Goal: Task Accomplishment & Management: Manage account settings

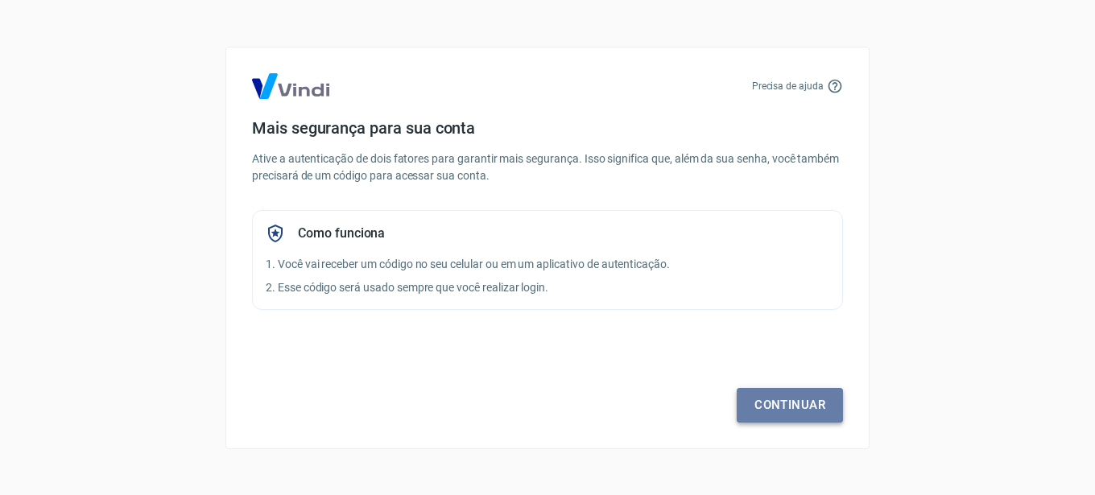
click at [749, 400] on link "Continuar" at bounding box center [789, 405] width 106 height 34
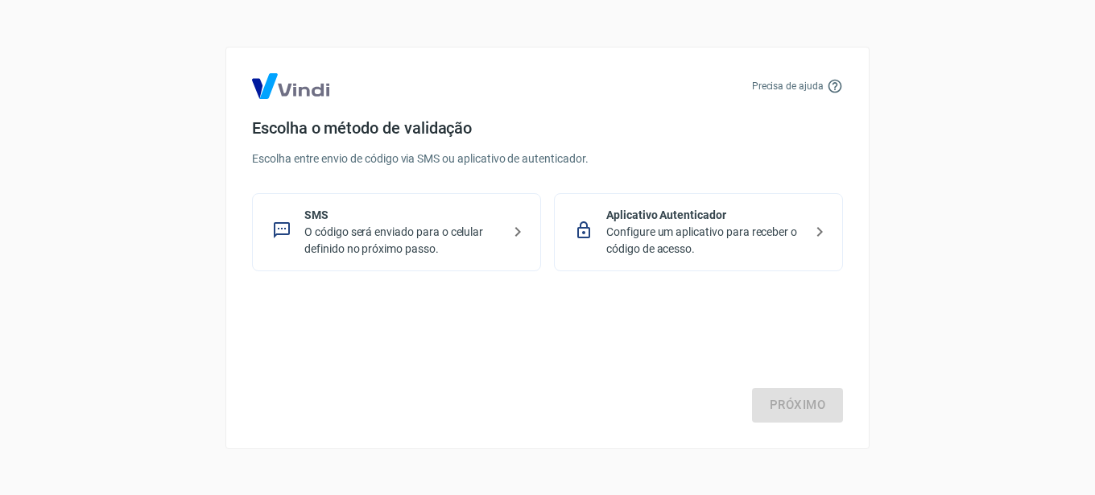
click at [706, 247] on p "Configure um aplicativo para receber o código de acesso." at bounding box center [704, 241] width 197 height 34
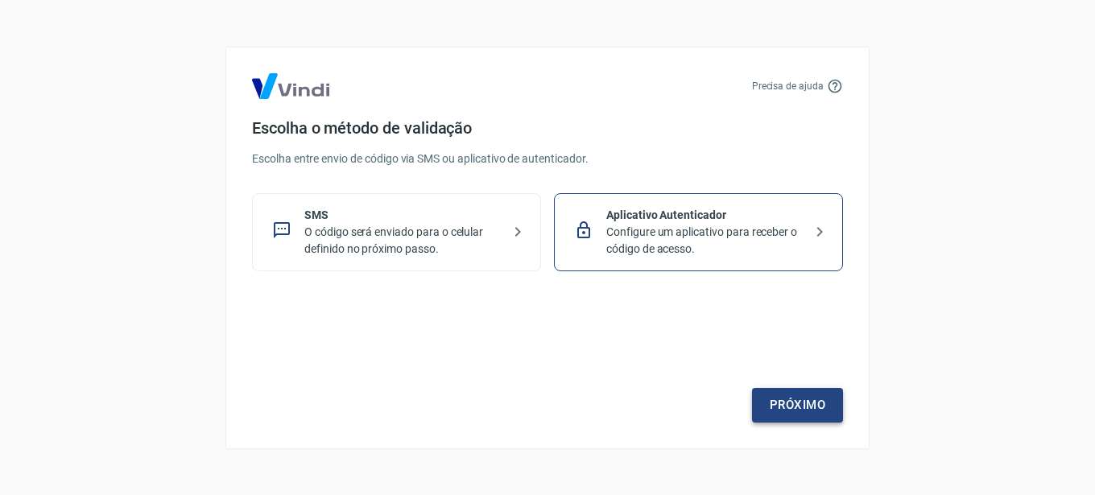
click at [762, 394] on link "Próximo" at bounding box center [797, 405] width 91 height 34
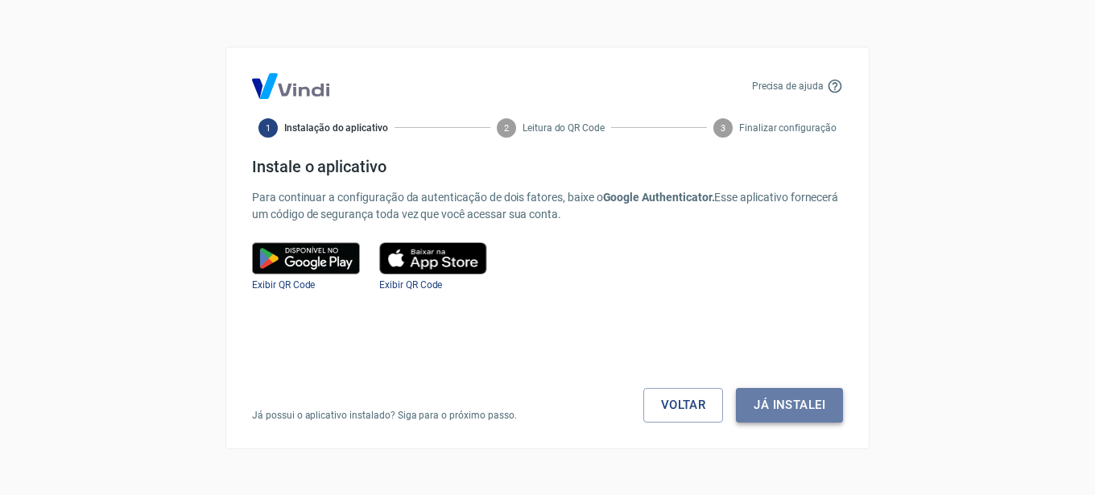
click at [815, 409] on button "Já instalei" at bounding box center [789, 405] width 107 height 34
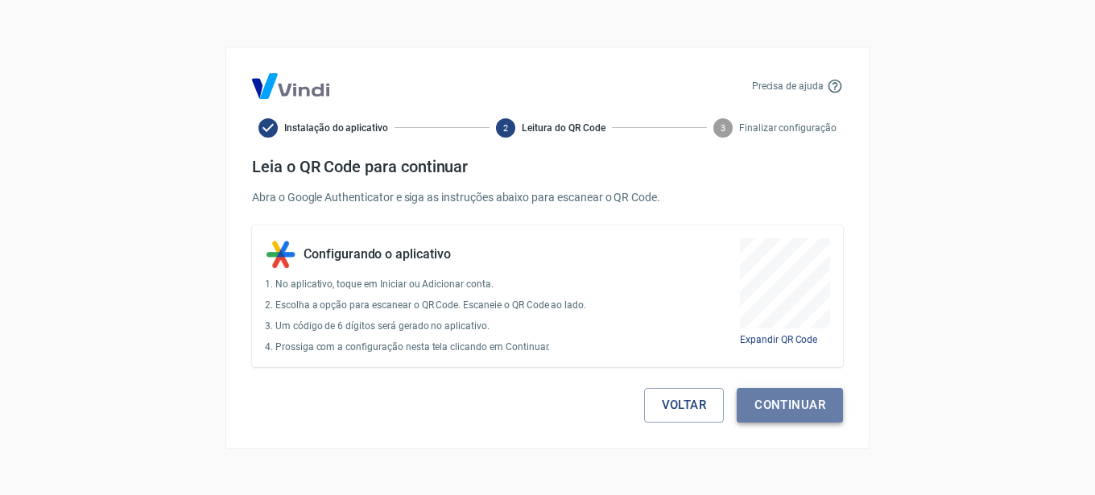
click at [797, 400] on button "Continuar" at bounding box center [789, 405] width 106 height 34
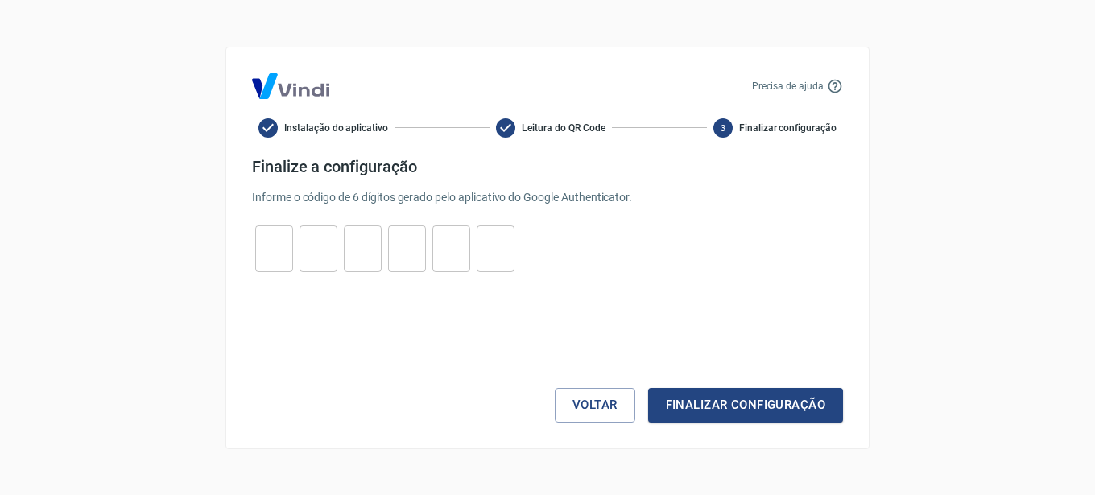
click at [262, 246] on input "tel" at bounding box center [274, 248] width 38 height 35
type input "9"
type input "6"
type input "1"
type input "4"
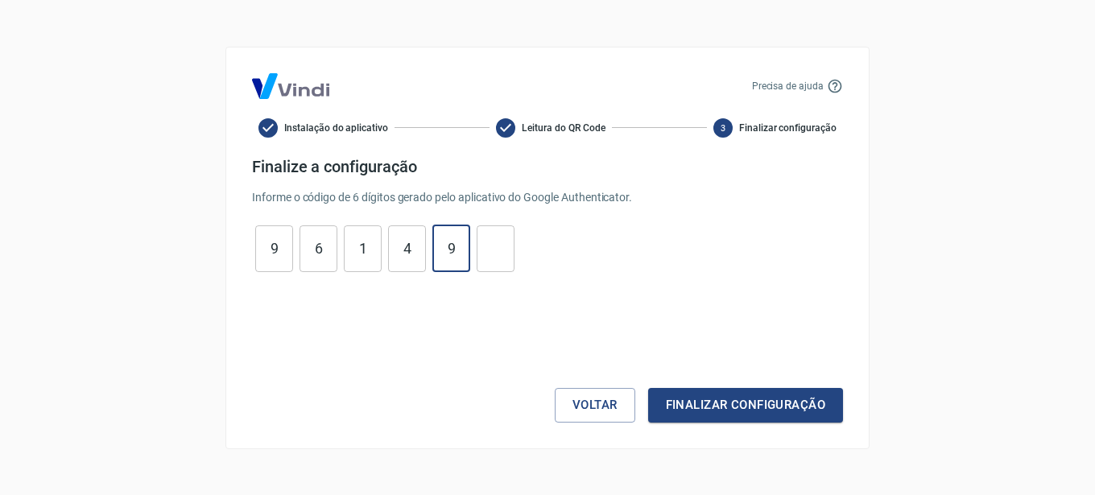
type input "9"
type input "4"
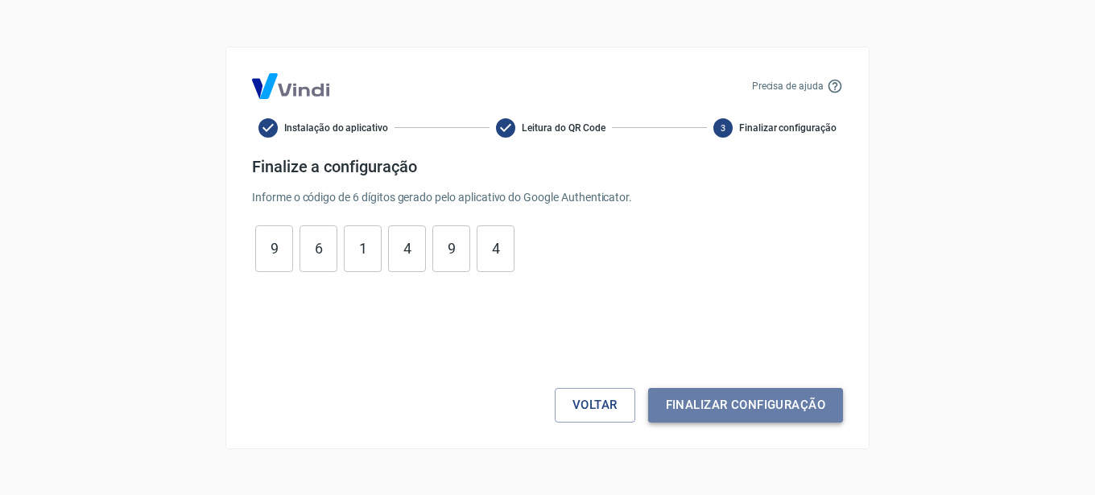
click at [746, 401] on button "Finalizar configuração" at bounding box center [745, 405] width 195 height 34
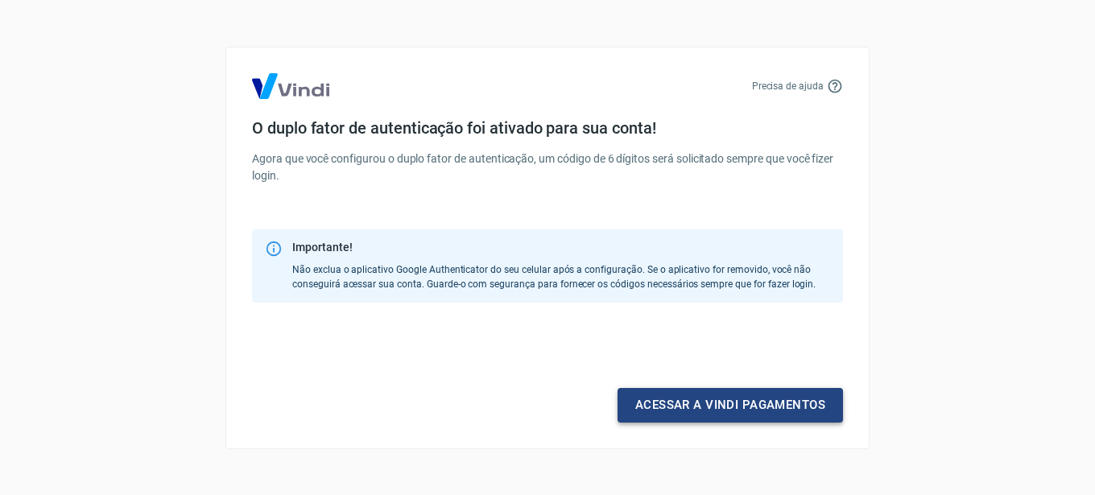
click at [693, 415] on link "Acessar a Vindi pagamentos" at bounding box center [729, 405] width 225 height 34
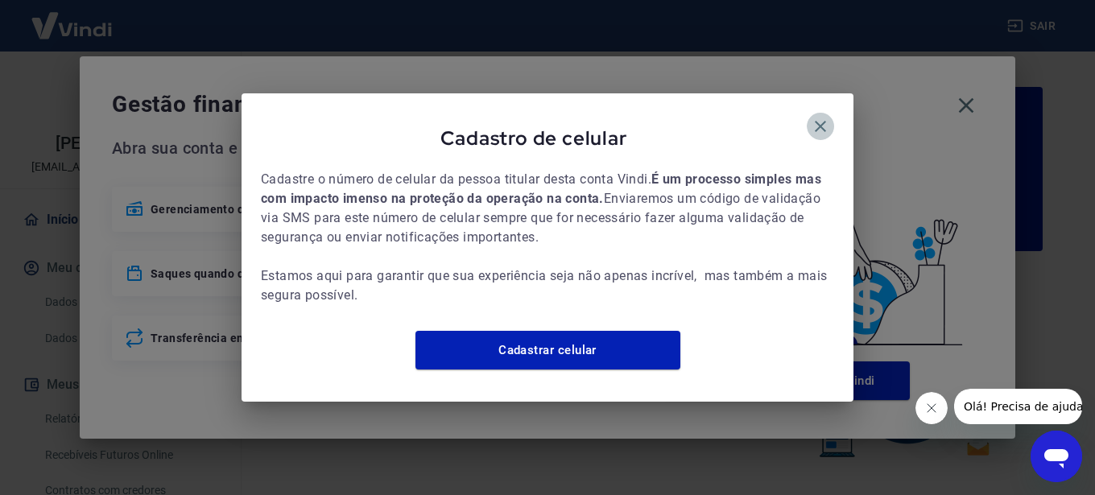
click at [819, 121] on icon "button" at bounding box center [820, 126] width 11 height 11
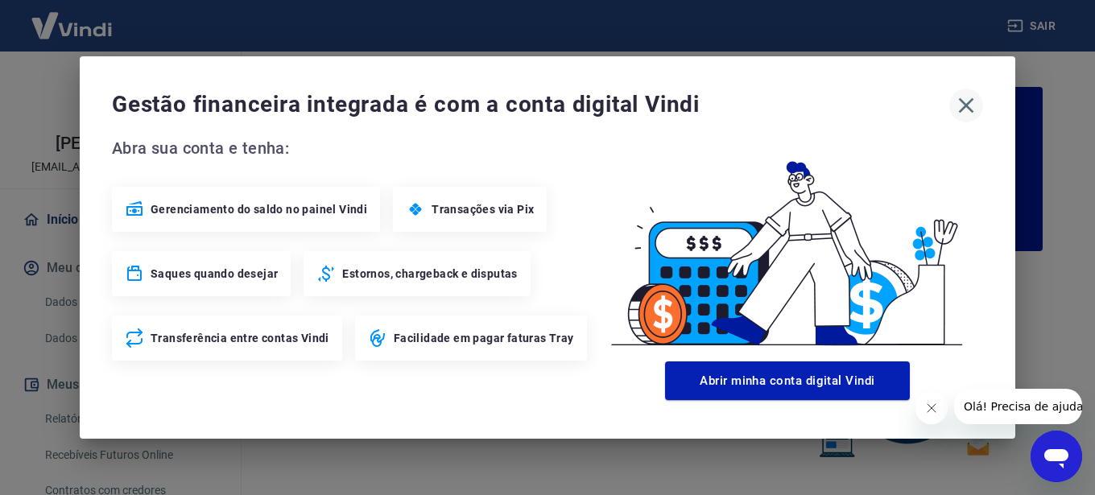
click at [971, 106] on icon "button" at bounding box center [966, 106] width 26 height 26
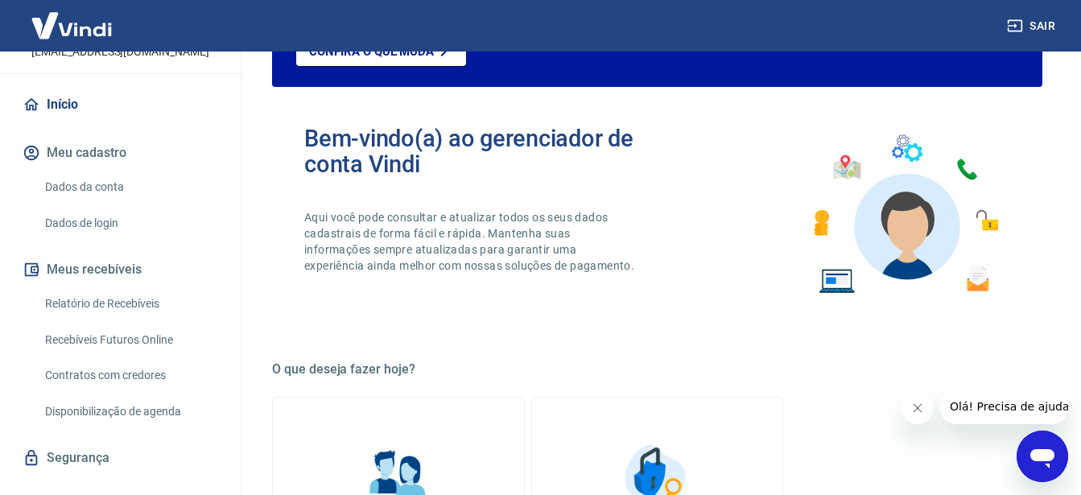
scroll to position [144, 0]
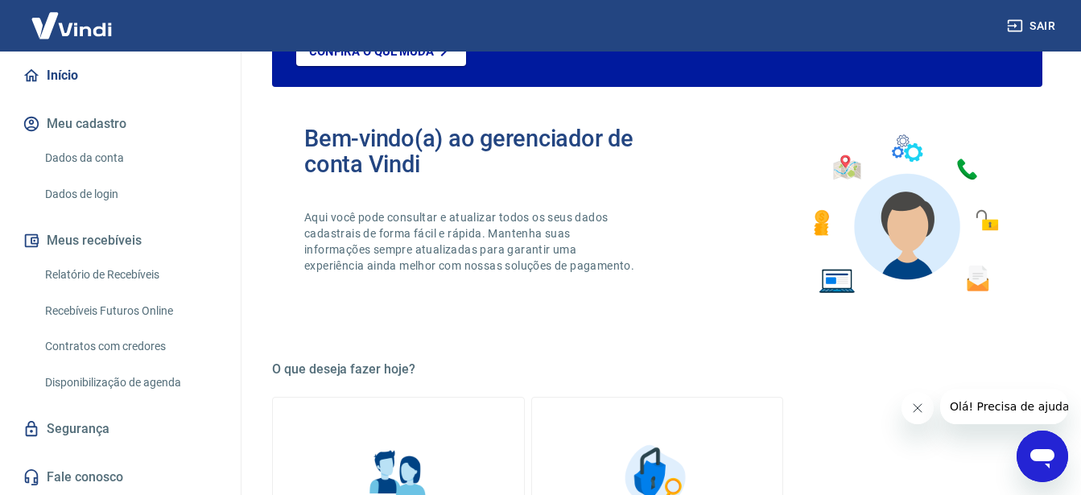
click at [102, 240] on button "Meus recebíveis" at bounding box center [120, 240] width 202 height 35
click at [110, 277] on link "Relatório de Recebíveis" at bounding box center [130, 274] width 183 height 33
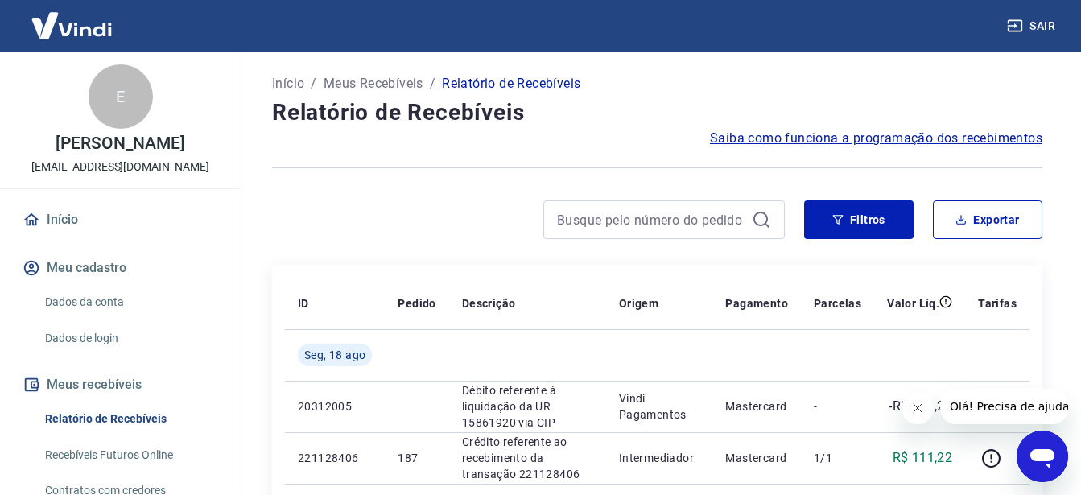
click at [299, 93] on p "Início" at bounding box center [288, 83] width 32 height 19
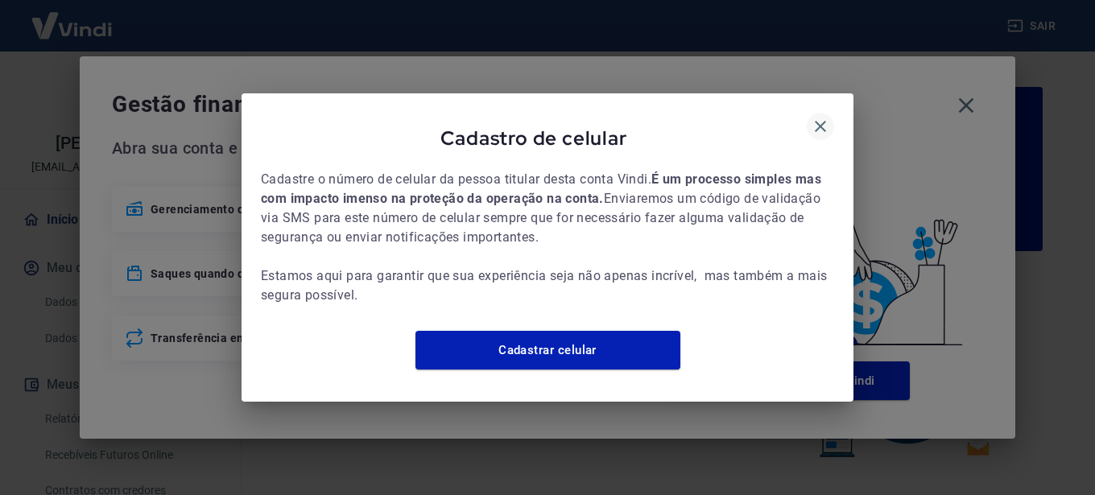
click at [822, 121] on icon "button" at bounding box center [820, 126] width 11 height 11
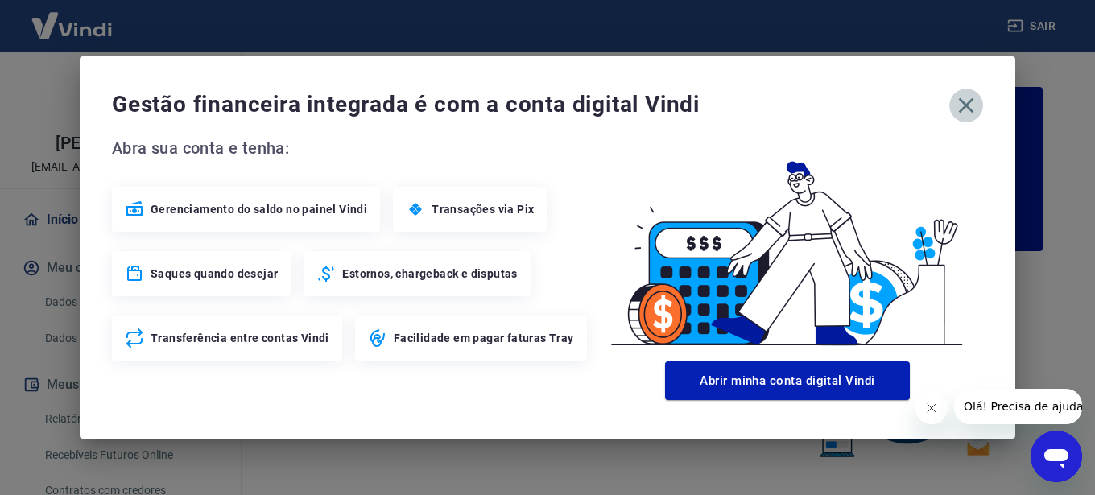
click at [964, 102] on icon "button" at bounding box center [966, 106] width 26 height 26
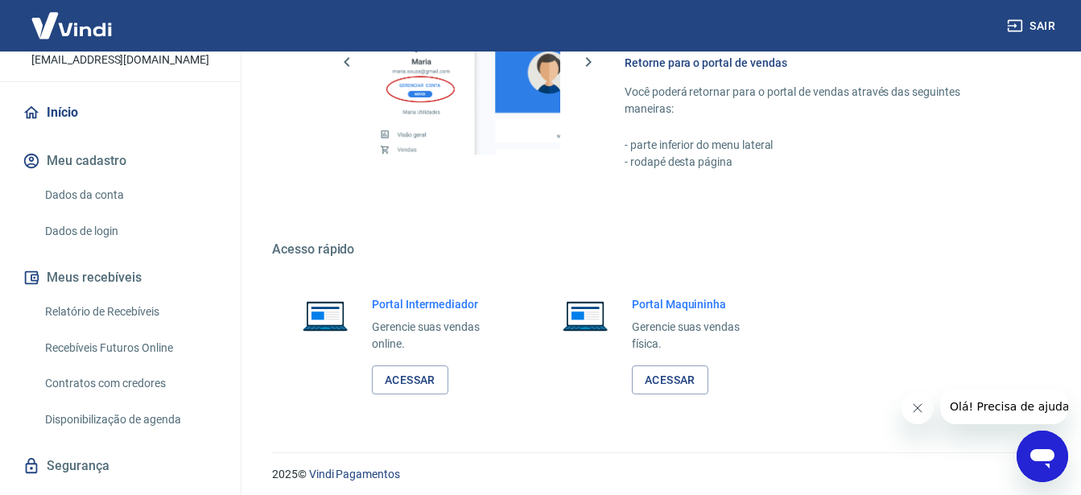
scroll to position [144, 0]
